Goal: Task Accomplishment & Management: Complete application form

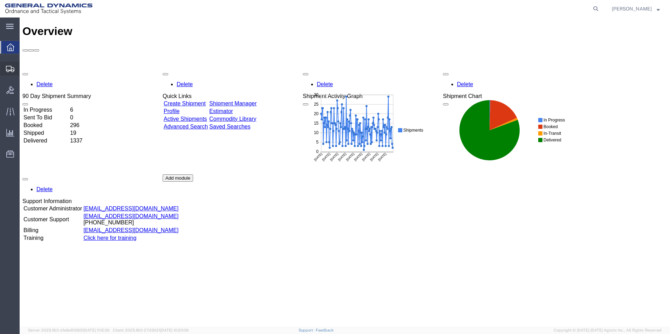
click at [0, 0] on span "Create Shipment" at bounding box center [0, 0] width 0 height 0
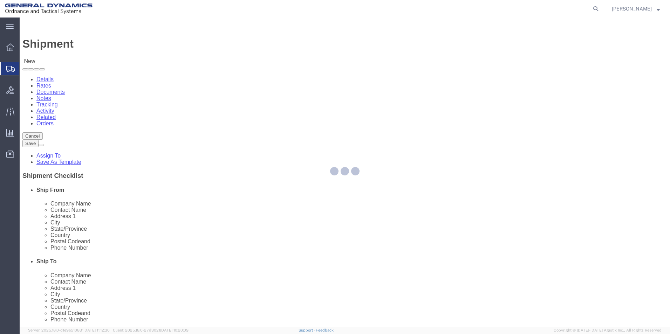
select select
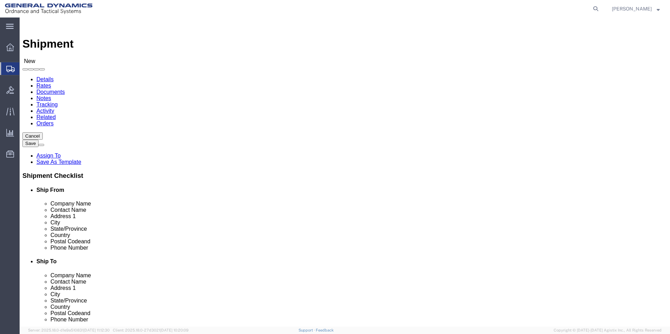
select select "MYPROFILE"
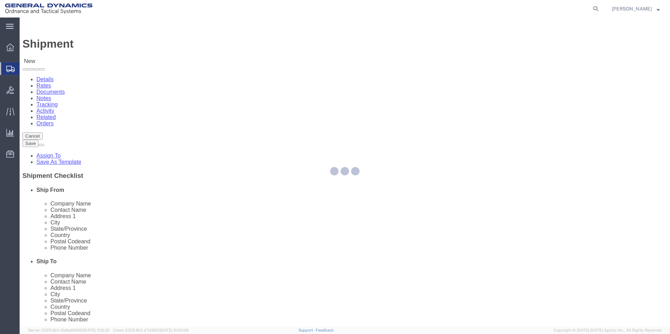
select select "PA"
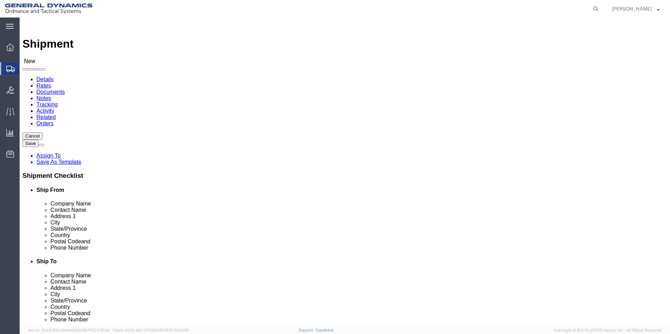
click input "text"
type input "Michael Espinoza"
click input "text"
type input "Michael Espinoza"
click input "text"
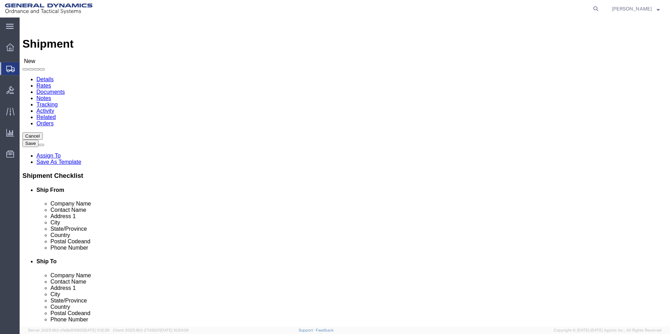
type input "456 North Pennsylvania AVE."
click input "text"
type input "Wilkes-Barre"
click label "City"
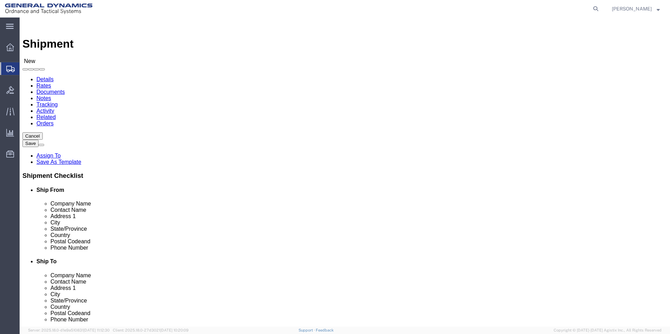
click input "Postal Code"
type input "18702"
click input "text"
click input "(570)908-7076"
type input "(570)508-7076"
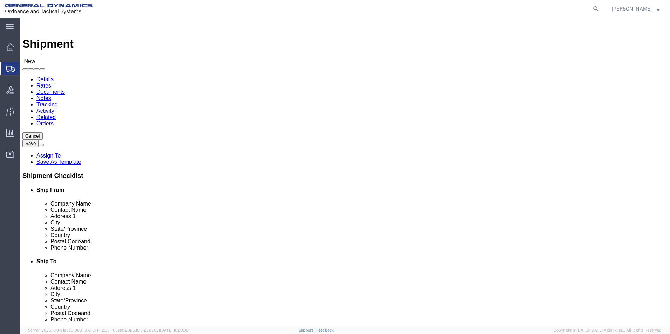
click label
click input "checkbox"
checkbox input "true"
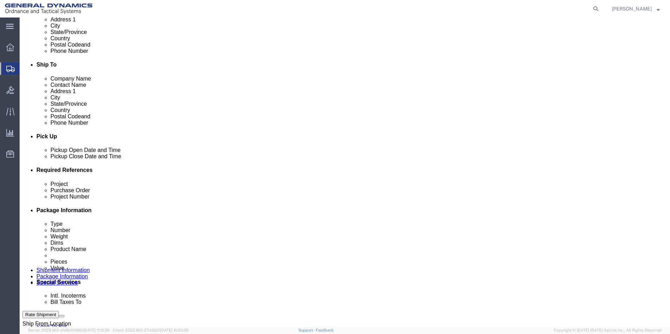
scroll to position [205, 0]
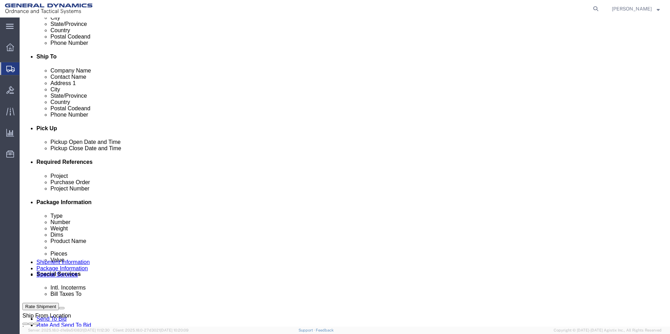
click div "Sep 10 2025 5:00 PM"
click input "5:00 PM"
type input "9:00 AM"
click button "Apply"
click div "Sep 11 2025 10:00 AM"
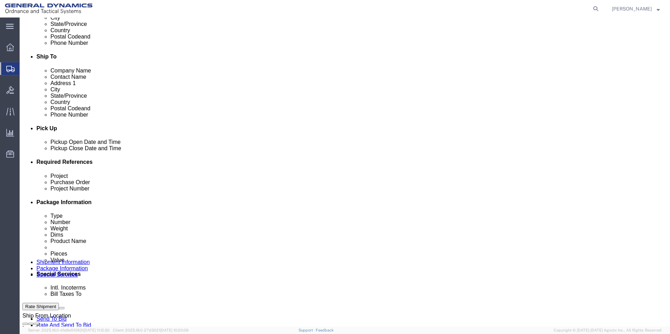
type input "2:00 PM"
click button "Apply"
click input "text"
type input "N/A"
click input "text"
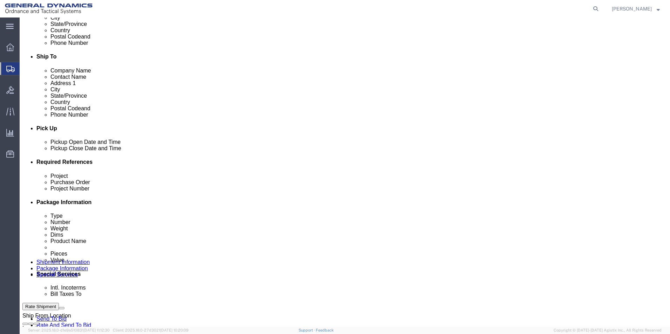
type input "09102025"
click input "text"
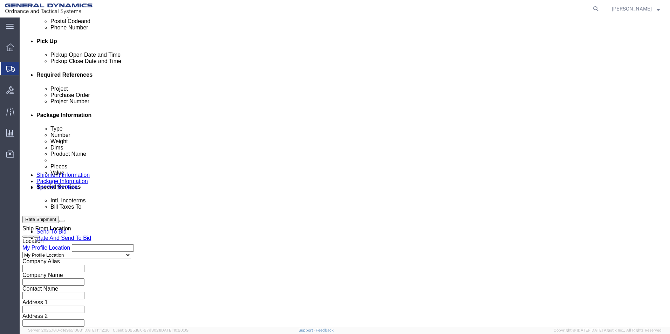
type input "N/A"
click button "Continue"
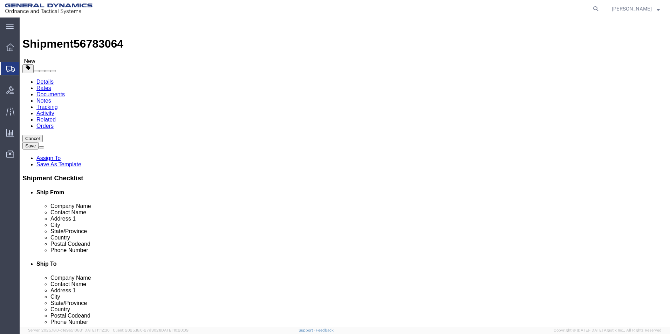
click select "Select Bale(s) Basket(s) Bolt(s) Bottle(s) Buckets Bulk Bundle(s) Can(s) Cardbo…"
select select "ENV"
click select "Select Bale(s) Basket(s) Bolt(s) Bottle(s) Buckets Bulk Bundle(s) Can(s) Cardbo…"
type input "9.50"
type input "12.50"
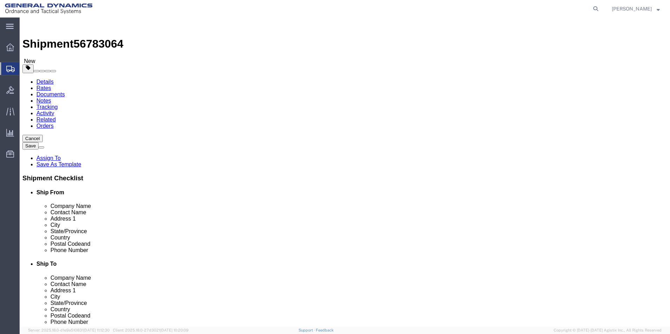
type input "0.25"
type input "1"
click link "Add Content"
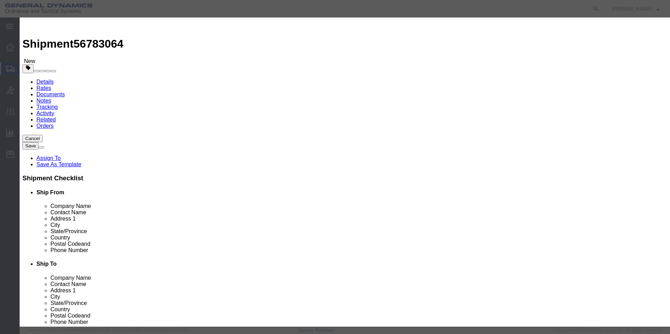
click input "text"
type input "documents"
drag, startPoint x: 211, startPoint y: 67, endPoint x: 194, endPoint y: 70, distance: 16.6
click div "Pieces 0 Select Bag Barrels 100Board Feet Bottle Box Blister Pack Carats Can Ca…"
type input "1"
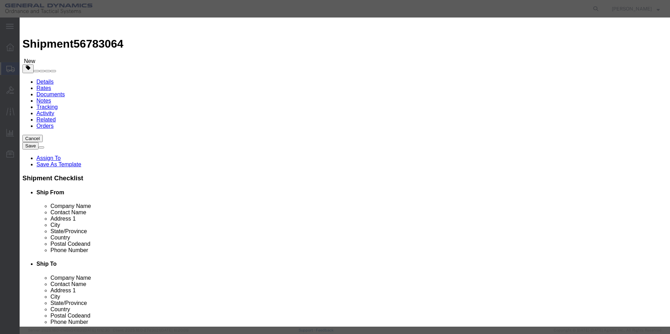
click input "text"
type input "25.00"
click div "Product Name documents Pieces 1 Select Bag Barrels 100Board Feet Bottle Box Bli…"
click select "Select 50 55 60 65 70 85 92.5 100 125 175 250 300 400"
select select "50"
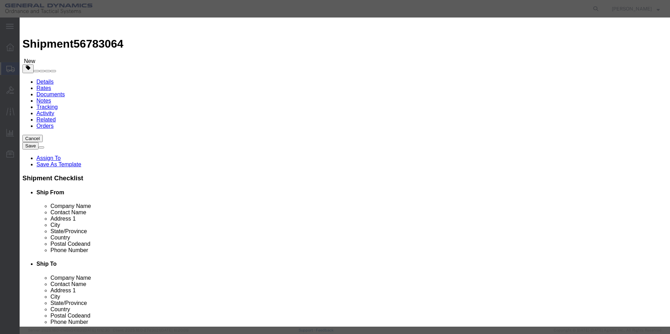
click select "Select 50 55 60 65 70 85 92.5 100 125 175 250 300 400"
click textarea
type textarea "Documents"
click button "Save & Close"
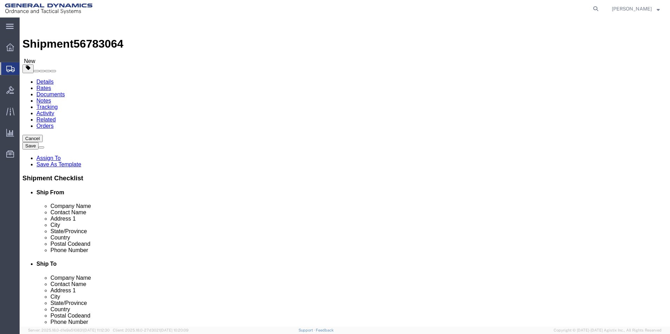
click button "Continue"
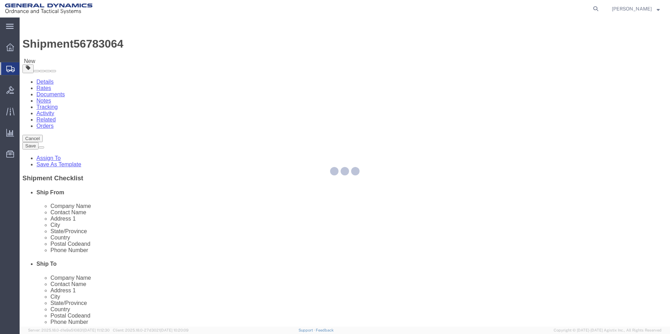
select select
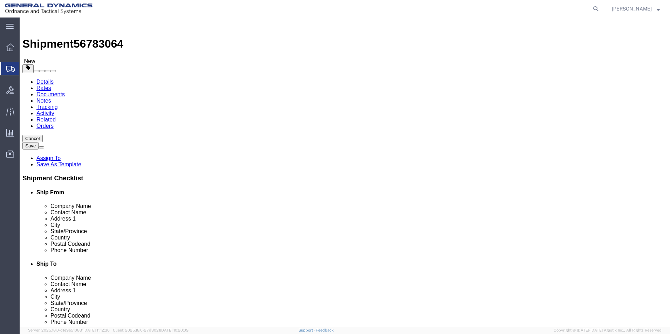
click button "Rate Shipment"
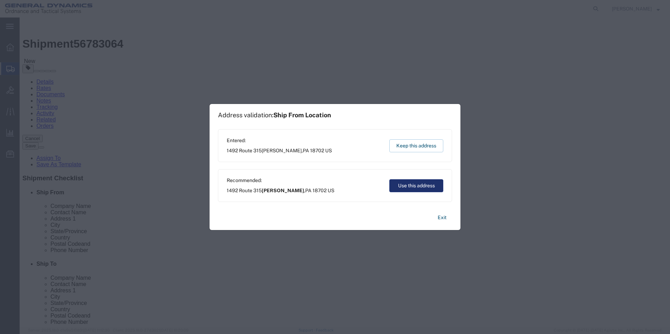
click at [424, 186] on button "Use this address" at bounding box center [416, 185] width 54 height 13
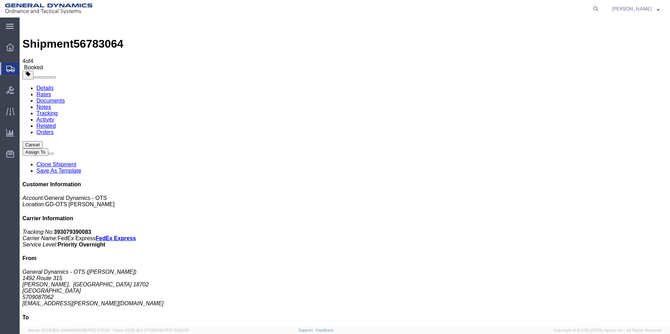
click at [43, 85] on link "Details" at bounding box center [44, 88] width 17 height 6
click link "Schedule pickup request"
click link "Documents"
drag, startPoint x: 162, startPoint y: 219, endPoint x: 87, endPoint y: 209, distance: 75.1
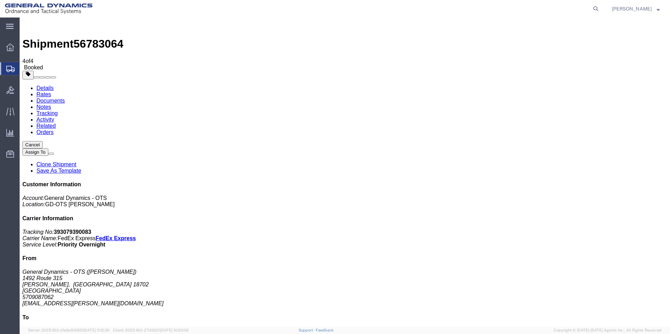
click at [0, 0] on span "Create Shipment" at bounding box center [0, 0] width 0 height 0
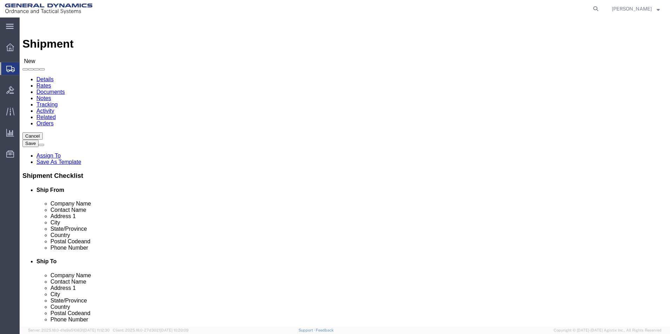
select select "MYPROFILE"
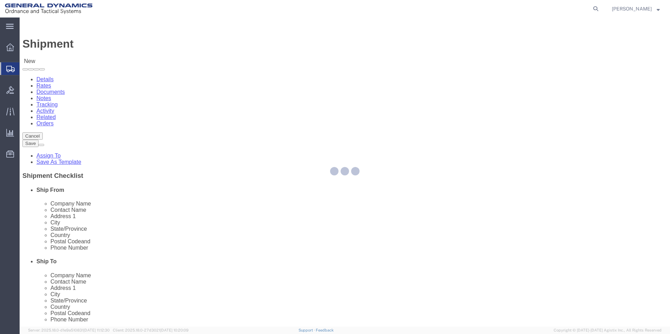
select select "PA"
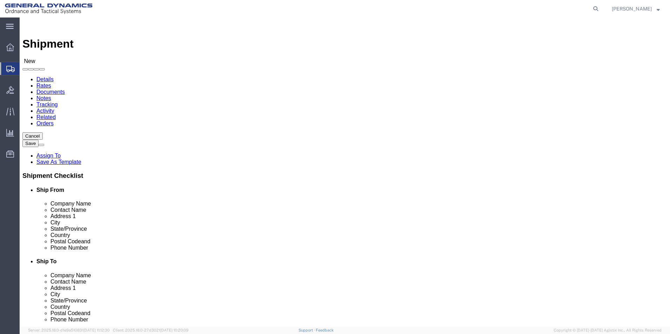
click input "text"
type input "Grainger"
click label "Address 1"
click input "text"
type input "Returns"
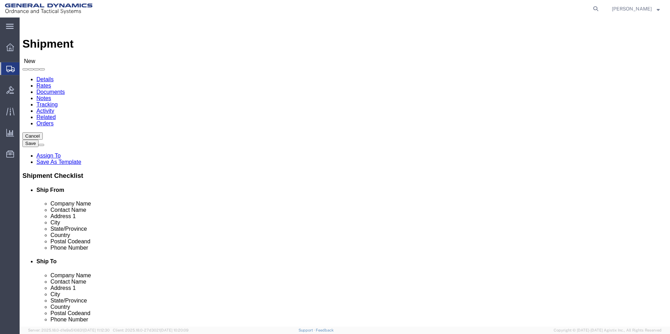
click label "Address 2"
click input "text"
type input "2011 Avenue C"
click input "text"
type input "Bethlehem"
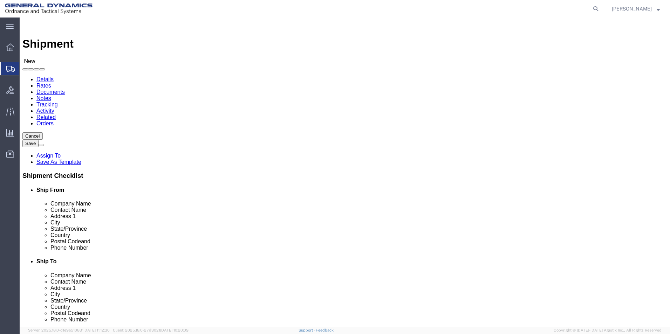
scroll to position [306, 0]
click input "Postal Code"
type input "18017"
click input "text"
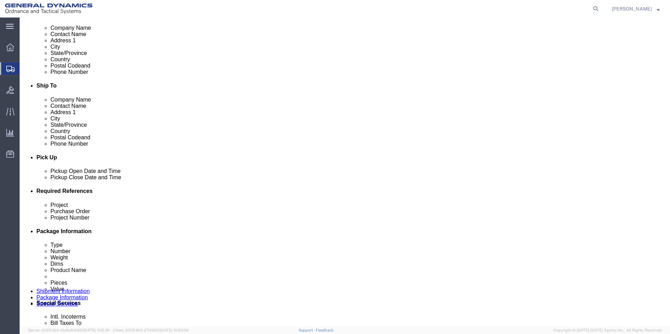
scroll to position [179, 0]
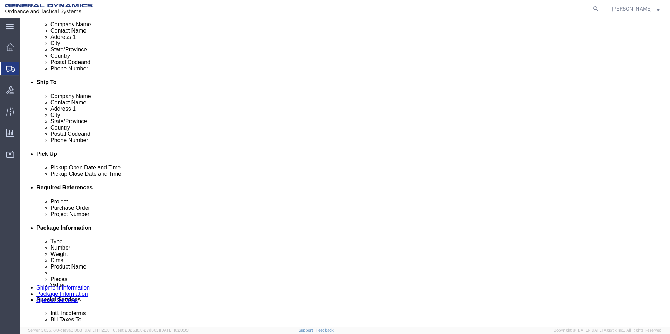
type input "(800) 472-4643"
click div "Sep 10 2025 5:00 PM"
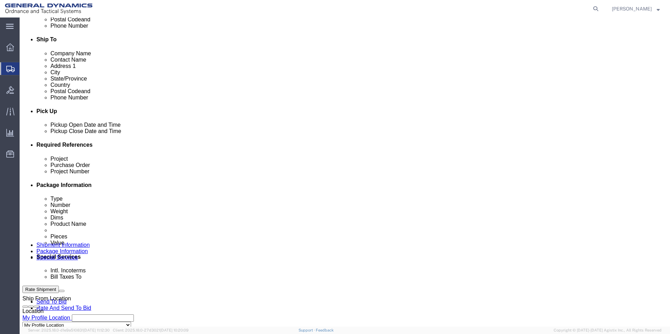
scroll to position [226, 0]
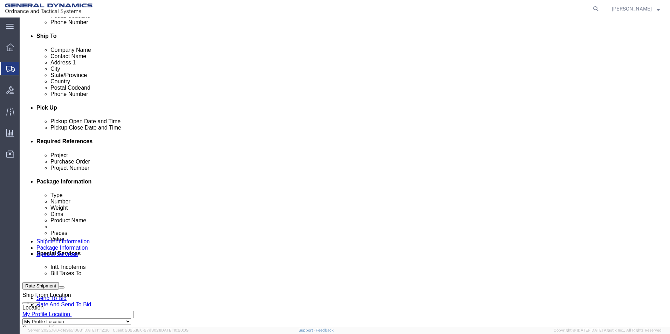
click div "Sep 11 2025 5:00 PM"
type input "9:00 AM"
click button "Apply"
click div "Sep 11 2025 6:00 PM"
type input "3:00 PM"
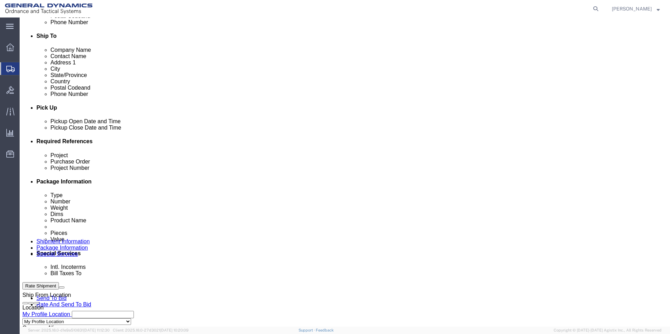
click button "Apply"
click input "text"
type input "Return"
click input "text"
type input "88652"
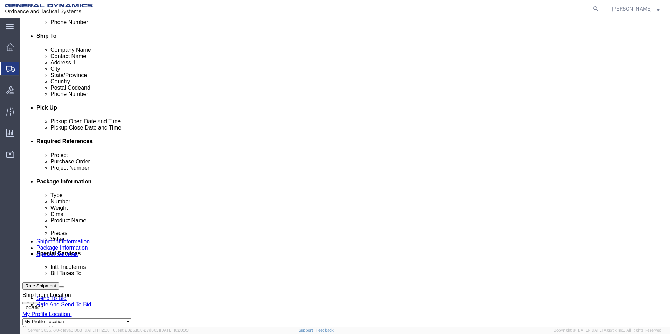
click input "text"
type input "09102025"
click div "Shipping Mode (Optional)"
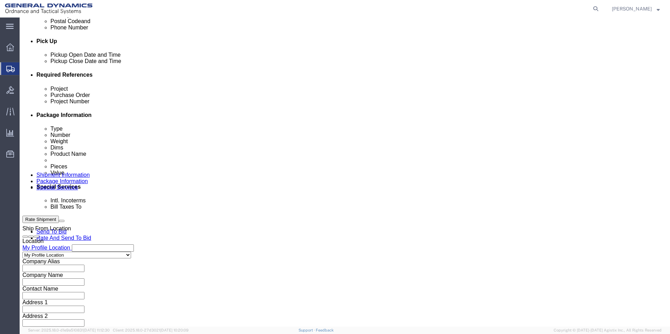
click button "Continue"
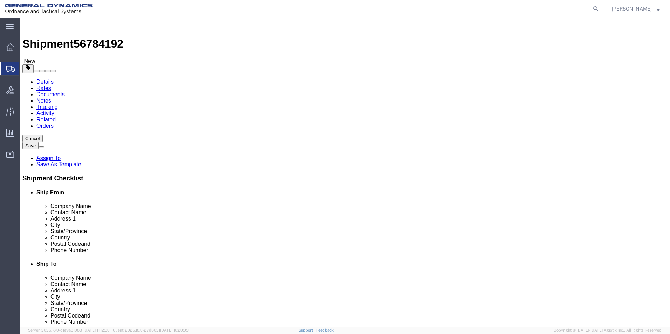
click select "Select Bale(s) Basket(s) Bolt(s) Bottle(s) Buckets Bulk Bundle(s) Can(s) Cardbo…"
select select "PSNS"
click select "Select Bale(s) Basket(s) Bolt(s) Bottle(s) Buckets Bulk Bundle(s) Can(s) Cardbo…"
click input "text"
type input "1"
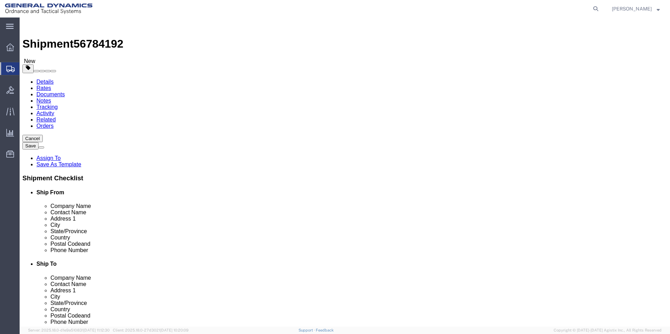
click input "text"
type input "38.00"
click input "text"
type input "48.00"
click input "text"
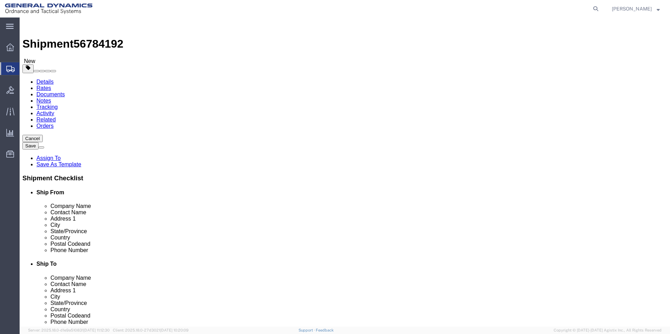
type input "21.00"
drag, startPoint x: 110, startPoint y: 173, endPoint x: 84, endPoint y: 177, distance: 26.5
click div "Weight 0.00 Select kgs lbs Ship. t°"
type input "115.00"
click link "Add Content"
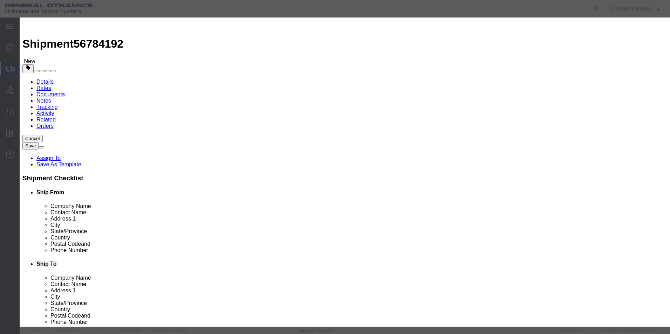
drag, startPoint x: 238, startPoint y: 54, endPoint x: 234, endPoint y: 54, distance: 4.2
click input "text"
type input "Diaphram pump"
drag, startPoint x: 214, startPoint y: 67, endPoint x: 190, endPoint y: 67, distance: 24.2
click div "Pieces 0 Select Bag Barrels 100Board Feet Bottle Box Blister Pack Carats Can Ca…"
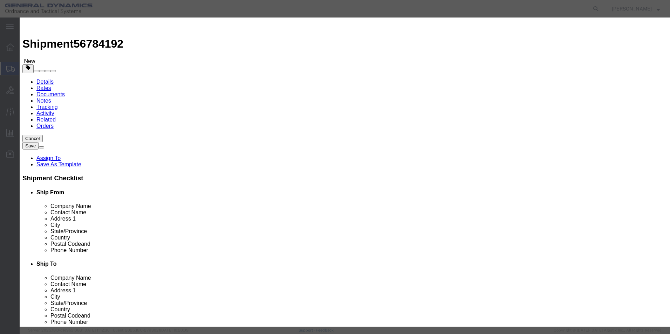
type input "1"
click input "text"
type input "100.00"
click select "Select 50 55 60 65 70 85 92.5 100 125 175 250 300 400"
select select "70"
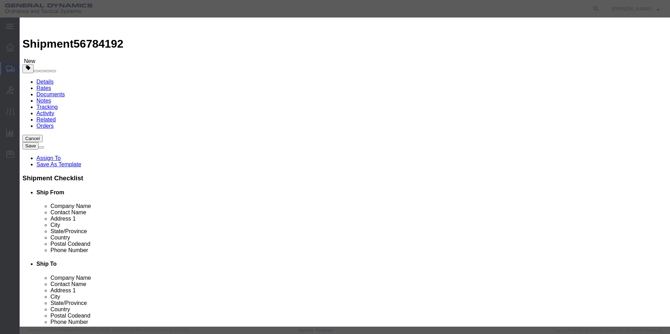
click select "Select 50 55 60 65 70 85 92.5 100 125 175 250 300 400"
click textarea
type textarea "Diaphram pump"
click button "Save & Close"
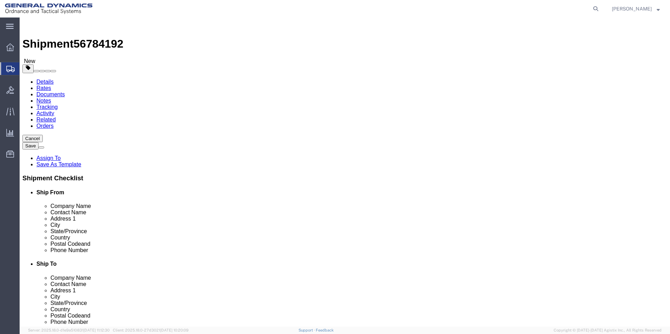
click button "Continue"
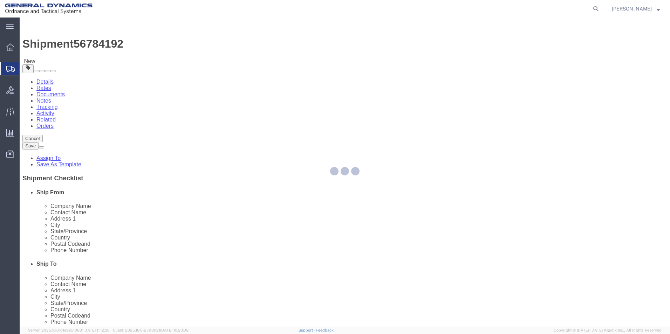
select select
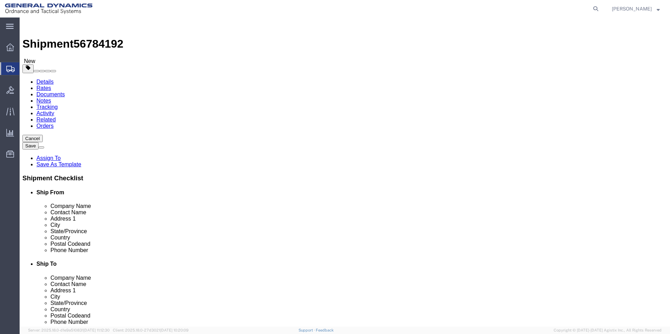
click button "Rate Shipment"
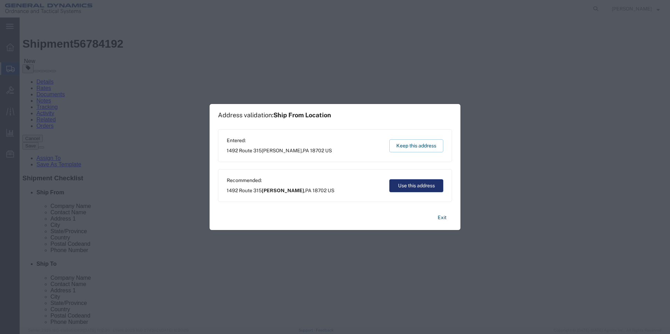
click at [415, 184] on button "Use this address" at bounding box center [416, 185] width 54 height 13
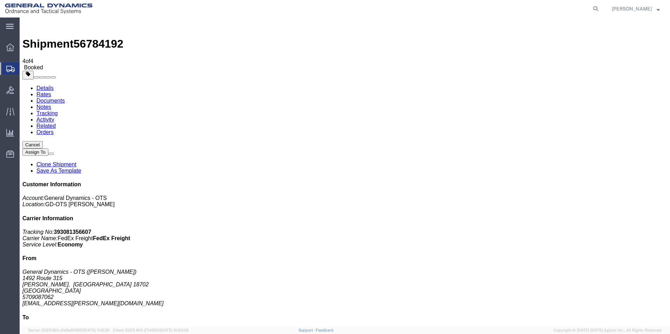
click at [39, 85] on link "Details" at bounding box center [44, 88] width 17 height 6
click link "Schedule pickup request"
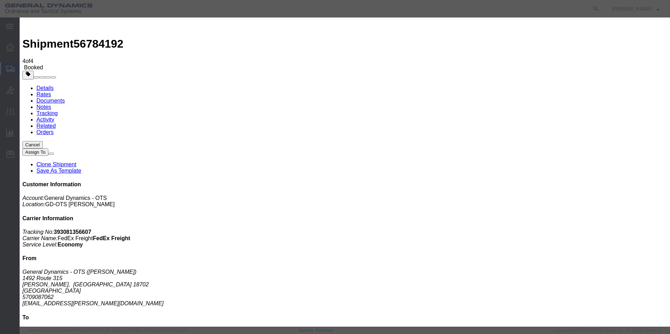
click button "Close"
